Goal: Transaction & Acquisition: Subscribe to service/newsletter

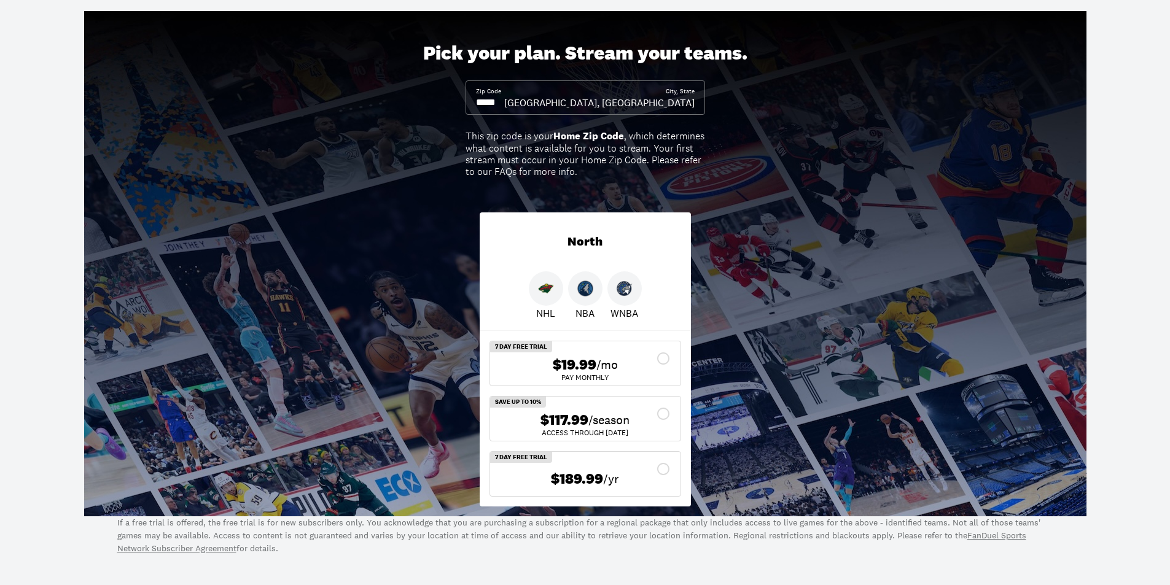
scroll to position [61, 0]
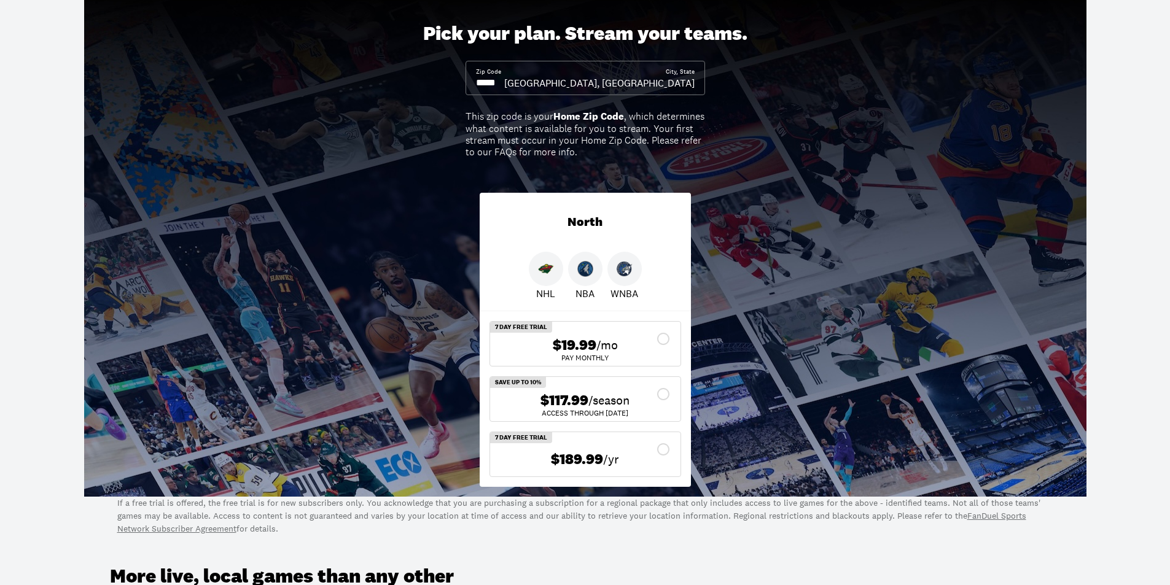
click at [551, 265] on img at bounding box center [546, 269] width 16 height 16
click at [581, 268] on img at bounding box center [585, 269] width 16 height 16
click at [628, 271] on img at bounding box center [625, 269] width 16 height 16
drag, startPoint x: 505, startPoint y: 81, endPoint x: 466, endPoint y: 82, distance: 38.7
click at [466, 82] on div "Zip Code City, State [GEOGRAPHIC_DATA], [GEOGRAPHIC_DATA]" at bounding box center [586, 78] width 240 height 34
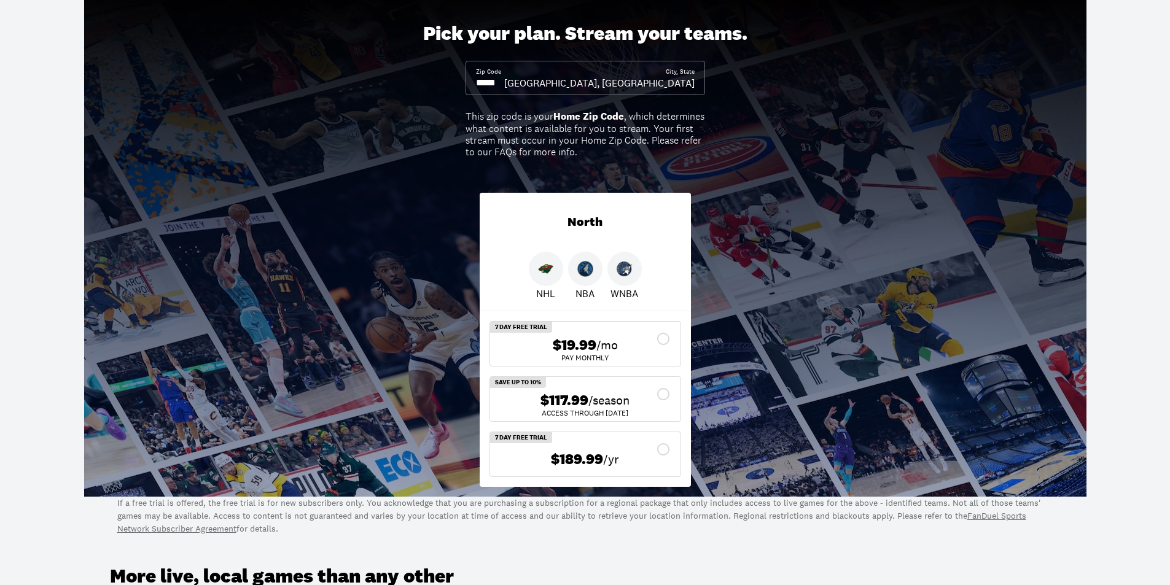
click at [493, 81] on input at bounding box center [490, 83] width 28 height 14
drag, startPoint x: 475, startPoint y: 83, endPoint x: 521, endPoint y: 76, distance: 46.7
click at [505, 82] on div "Zip Code City, State [GEOGRAPHIC_DATA], [GEOGRAPHIC_DATA]" at bounding box center [586, 78] width 240 height 34
drag, startPoint x: 660, startPoint y: 114, endPoint x: 525, endPoint y: 95, distance: 136.4
click at [644, 111] on div "This zip code is your Home Zip Code , which determines what content is availabl…" at bounding box center [586, 134] width 240 height 47
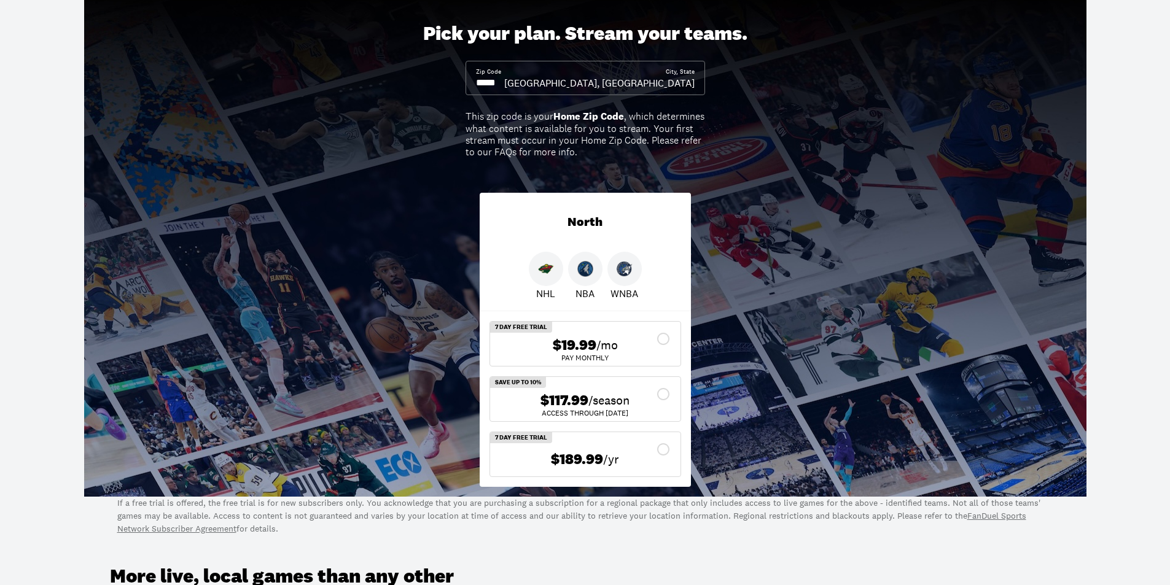
click at [499, 82] on input at bounding box center [490, 83] width 28 height 14
click at [495, 82] on input at bounding box center [490, 83] width 28 height 14
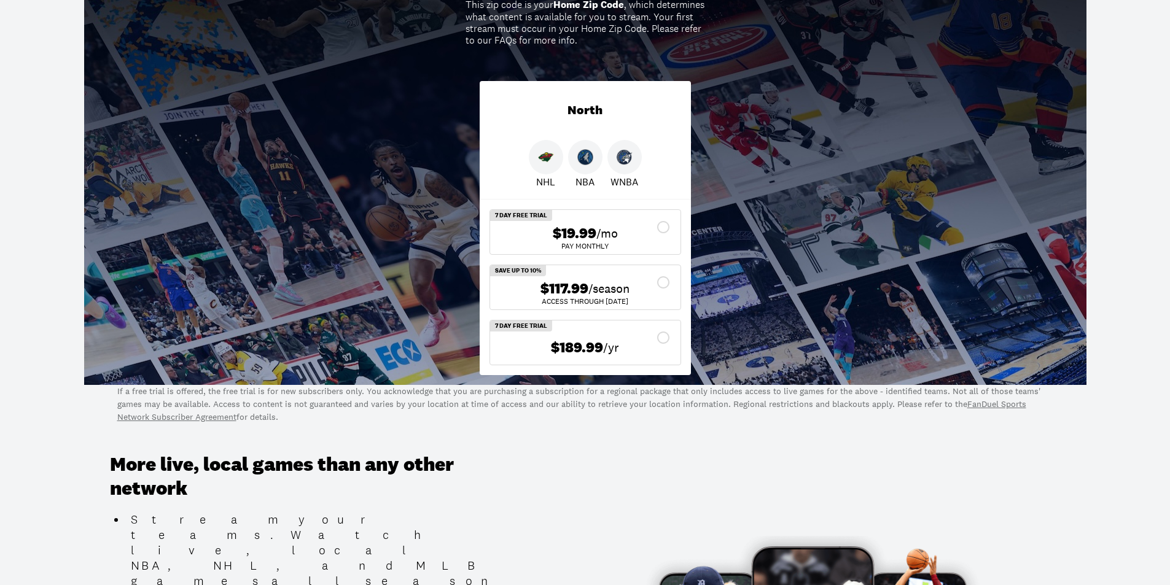
scroll to position [184, 0]
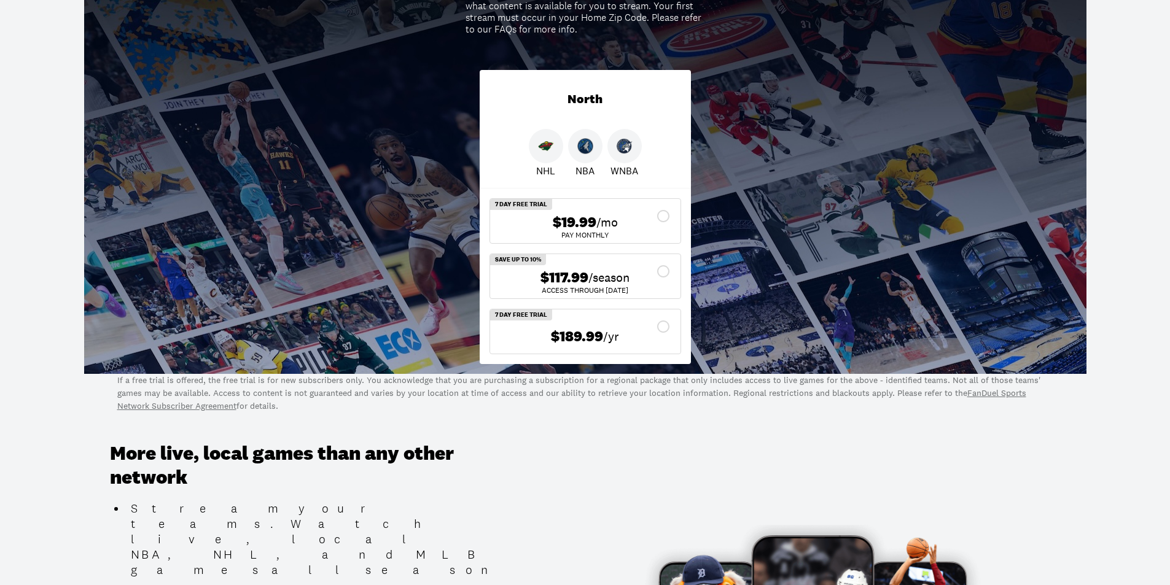
click at [662, 271] on div "$117.99 /season" at bounding box center [585, 278] width 171 height 18
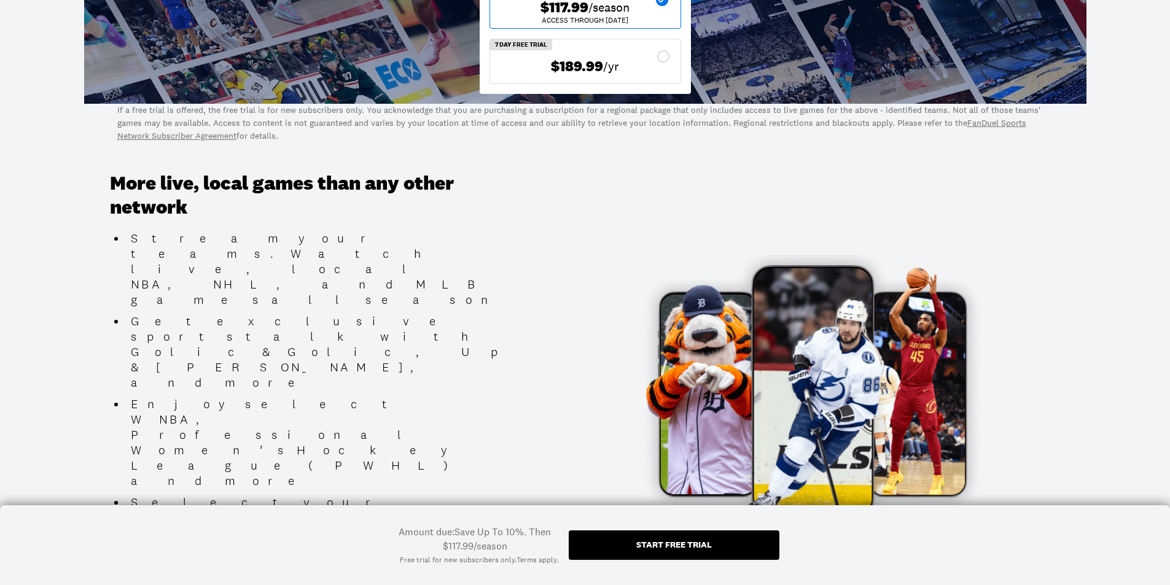
scroll to position [0, 0]
